Goal: Use online tool/utility: Use online tool/utility

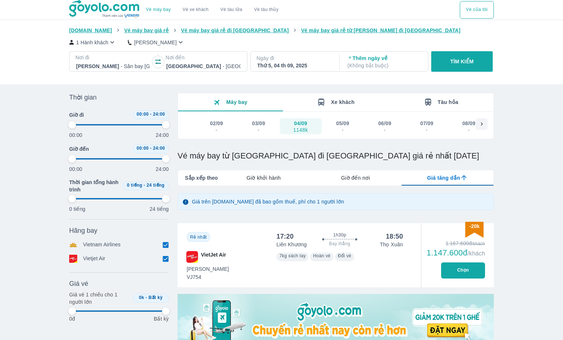
type input "97.9166666666667"
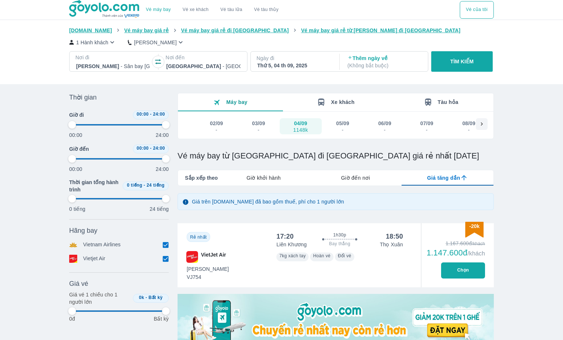
type input "97.9166666666667"
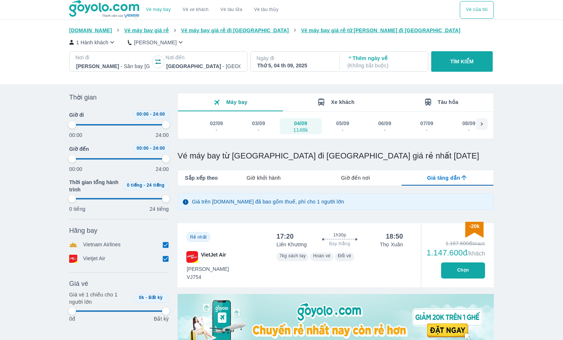
type input "97.9166666666667"
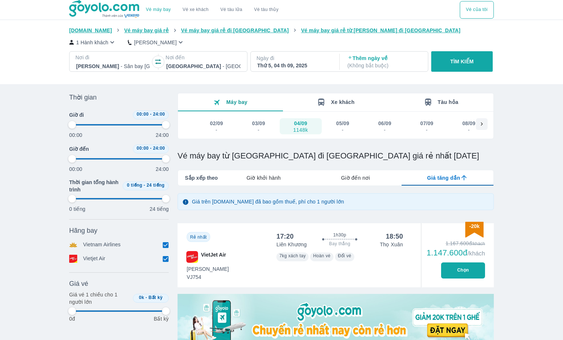
type input "97.9166666666667"
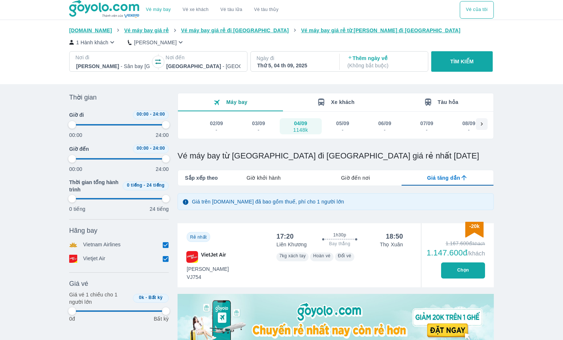
type input "97.9166666666667"
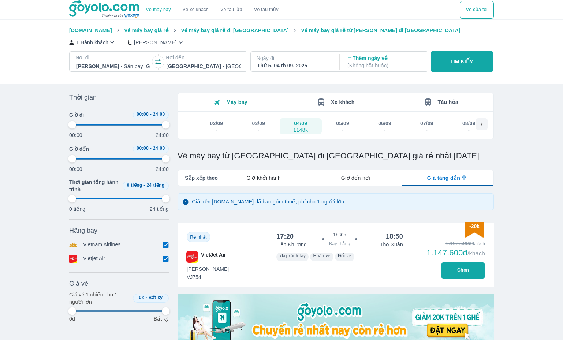
type input "97.9166666666667"
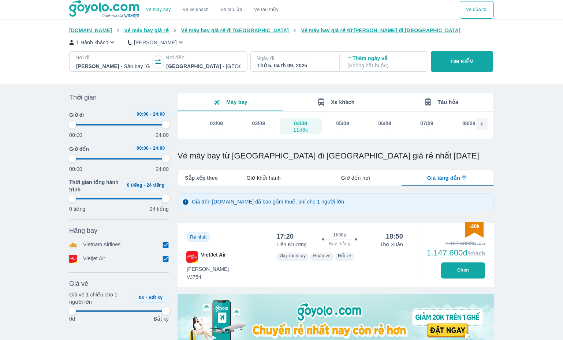
type input "97.9166666666667"
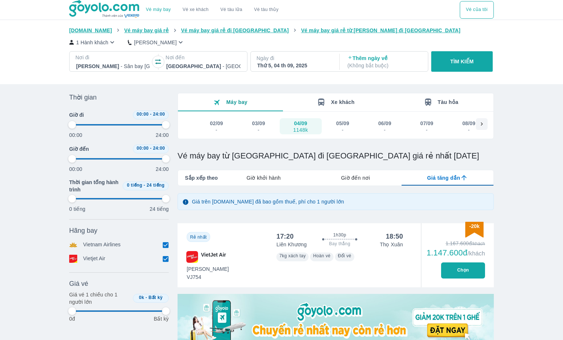
type input "97.9166666666667"
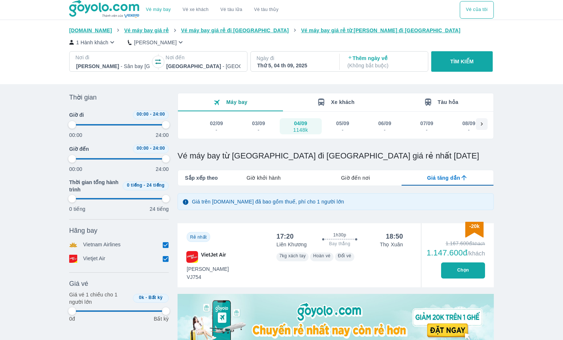
type input "97.9166666666667"
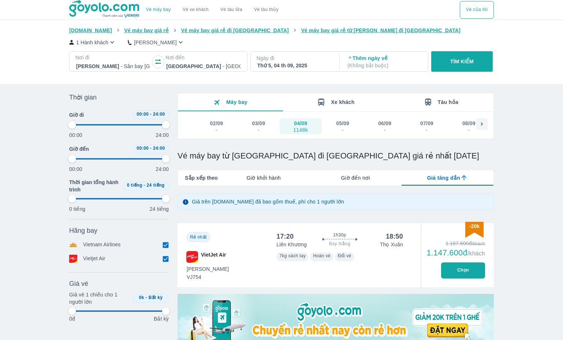
type input "97.9166666666667"
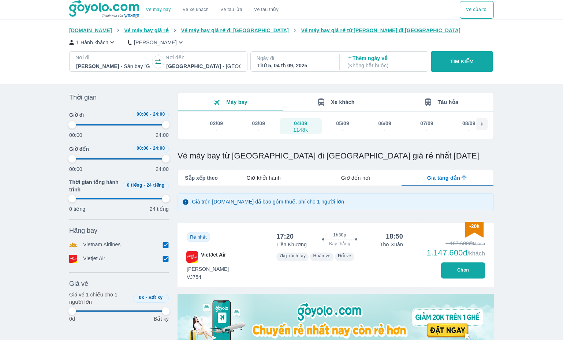
type input "97.9166666666667"
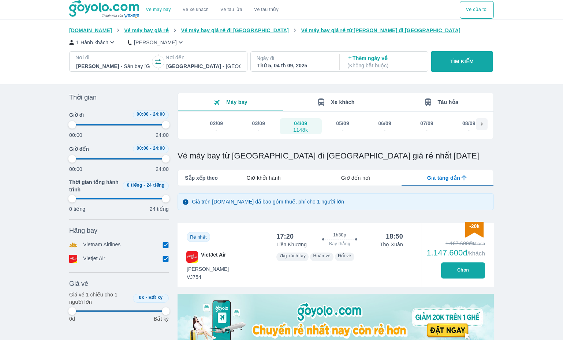
type input "97.9166666666667"
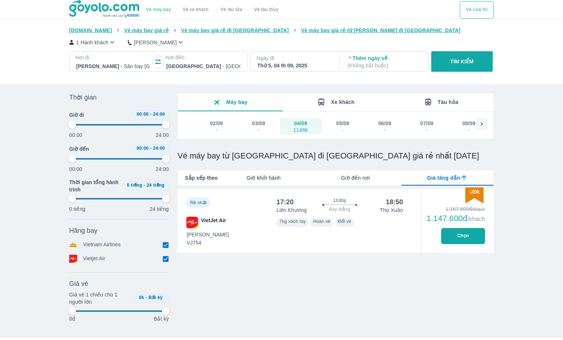
type input "97.9166666666667"
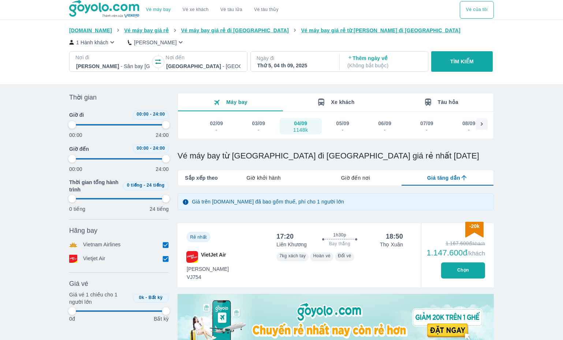
type input "97.9166666666667"
